Goal: Find specific page/section: Find specific page/section

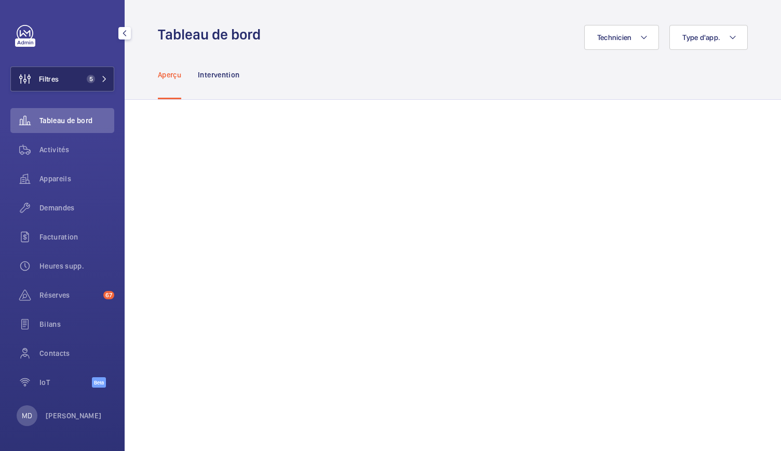
click at [94, 81] on span "5" at bounding box center [91, 79] width 8 height 8
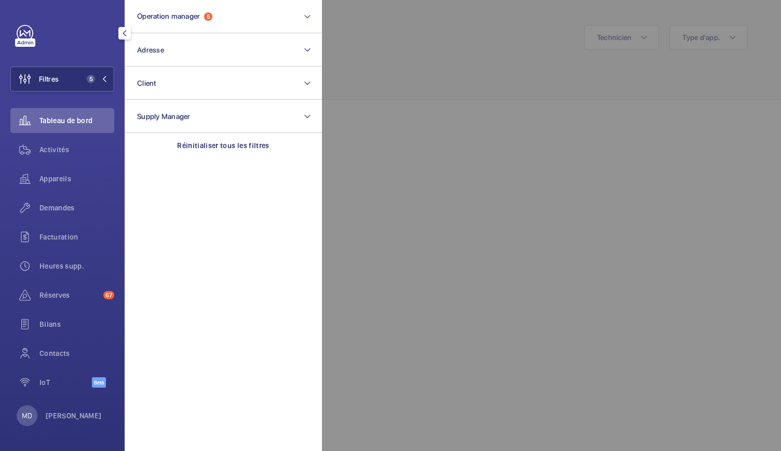
click at [383, 40] on div at bounding box center [712, 225] width 781 height 451
